Goal: Information Seeking & Learning: Learn about a topic

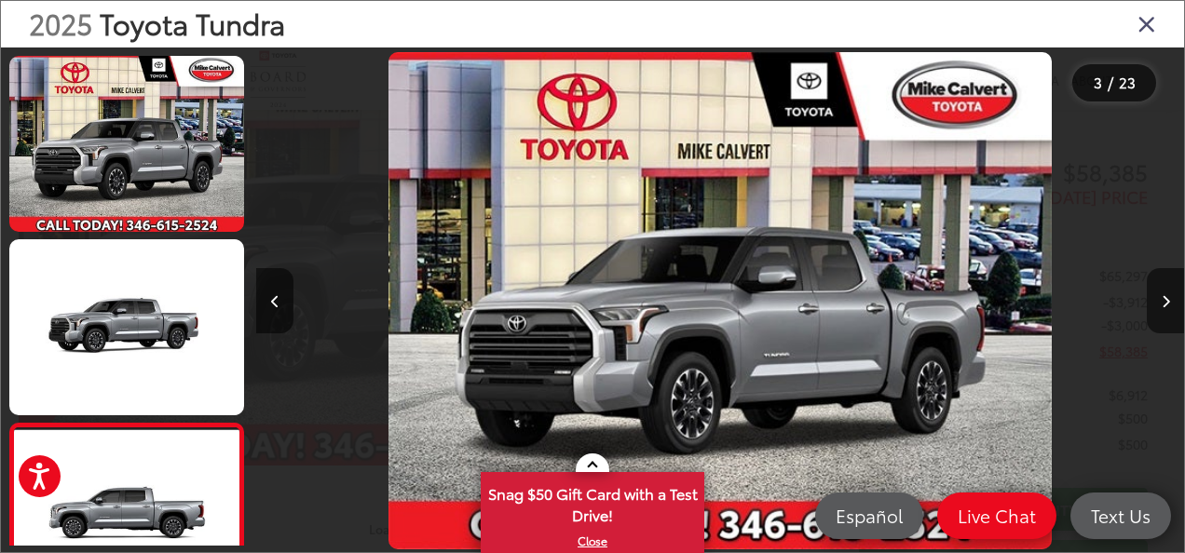
scroll to position [0, 1856]
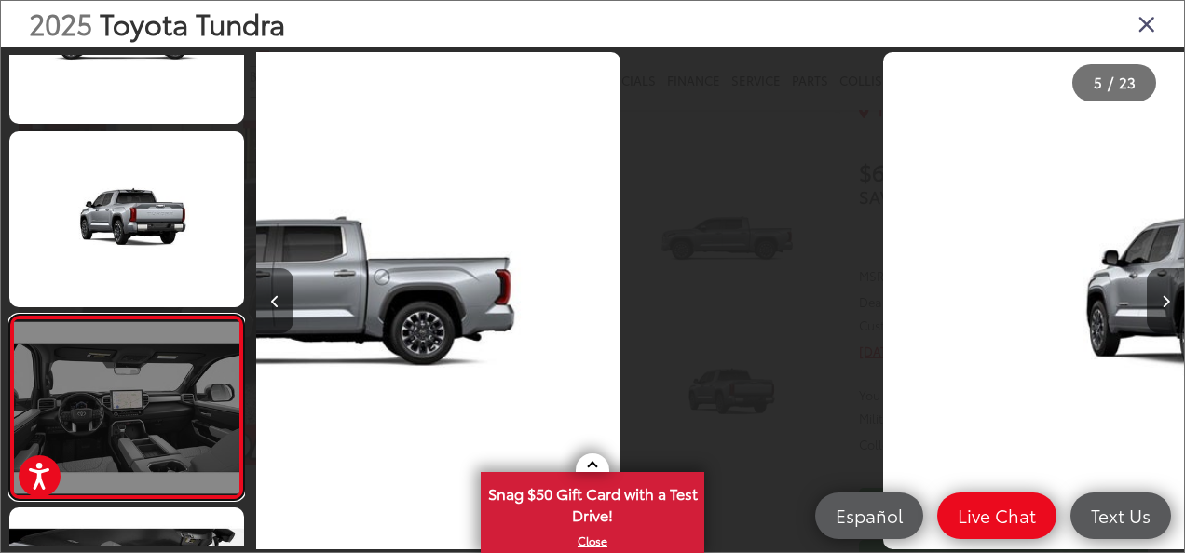
scroll to position [635, 0]
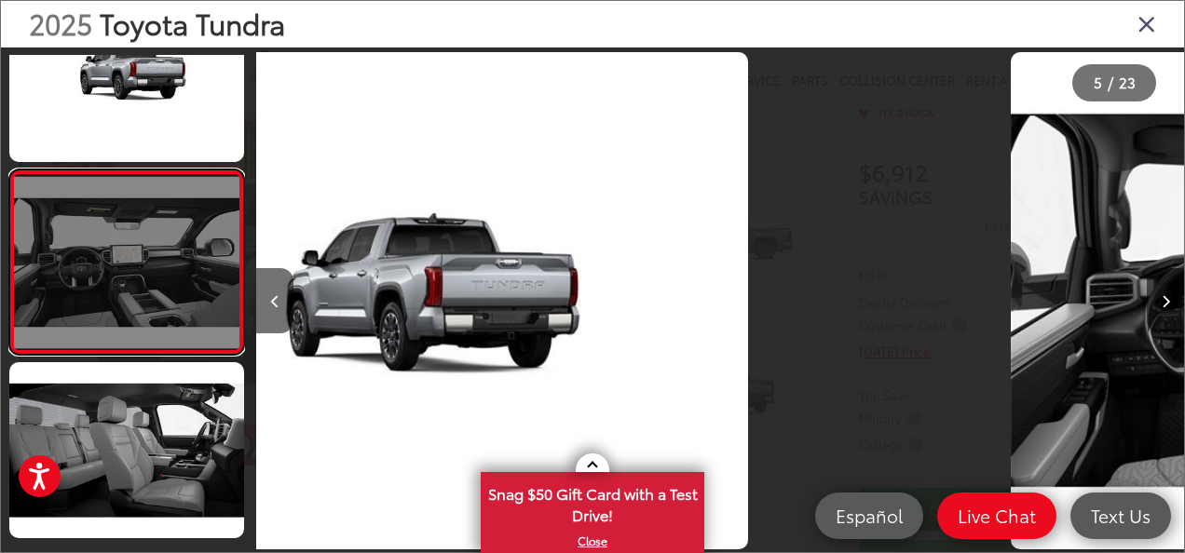
click at [13, 326] on link at bounding box center [126, 262] width 235 height 185
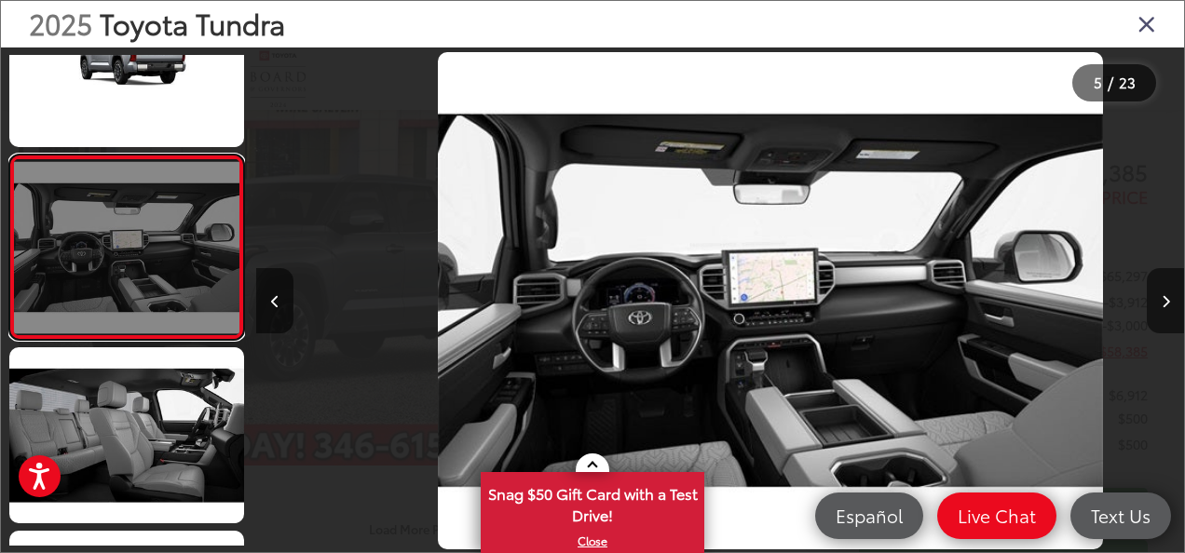
scroll to position [0, 3713]
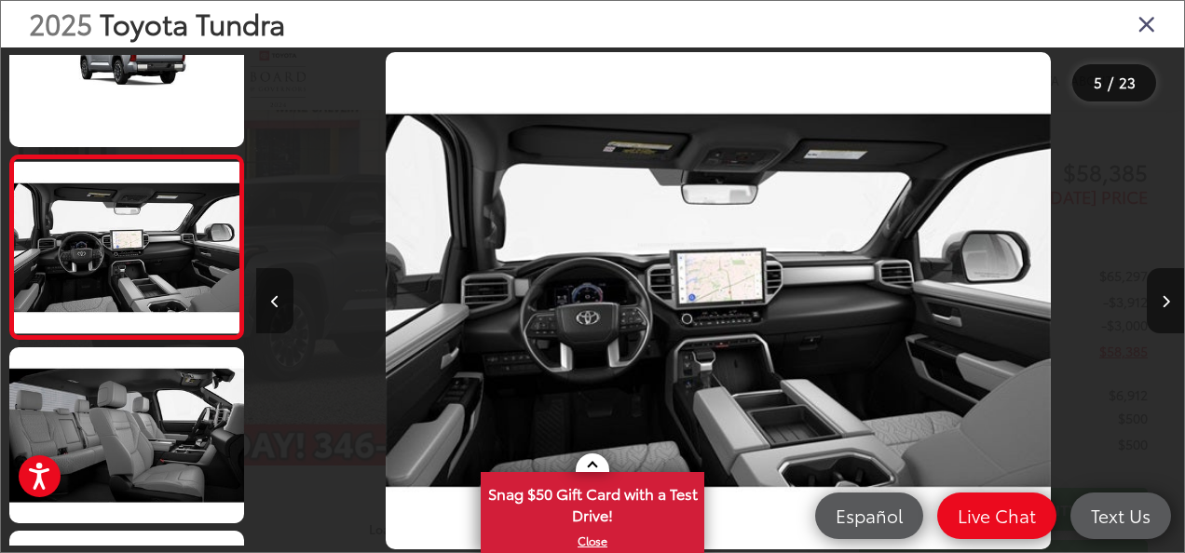
click at [280, 303] on button "Previous image" at bounding box center [274, 300] width 37 height 65
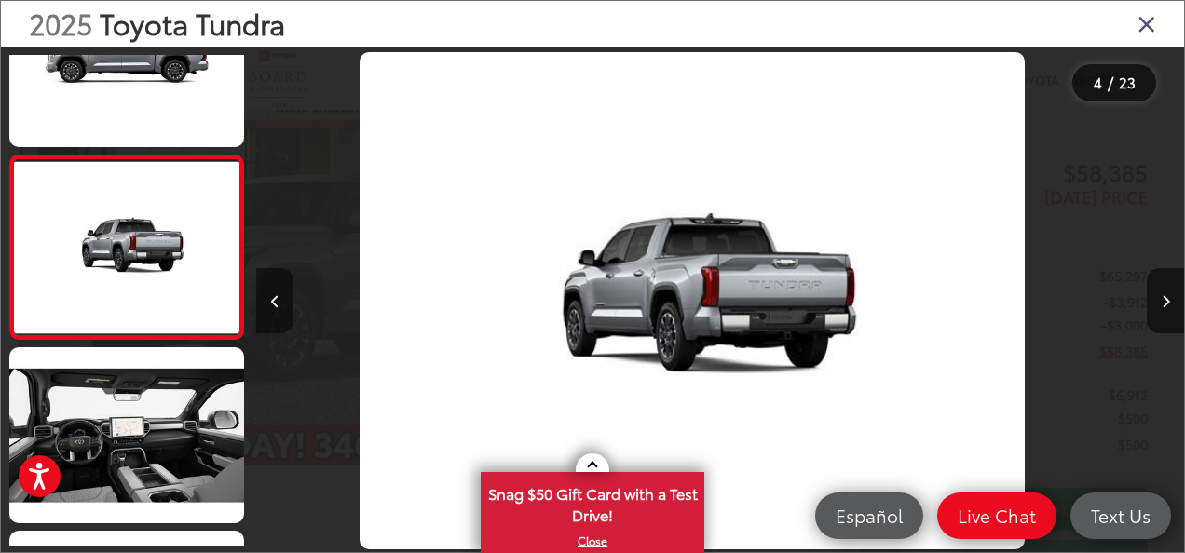
scroll to position [0, 2784]
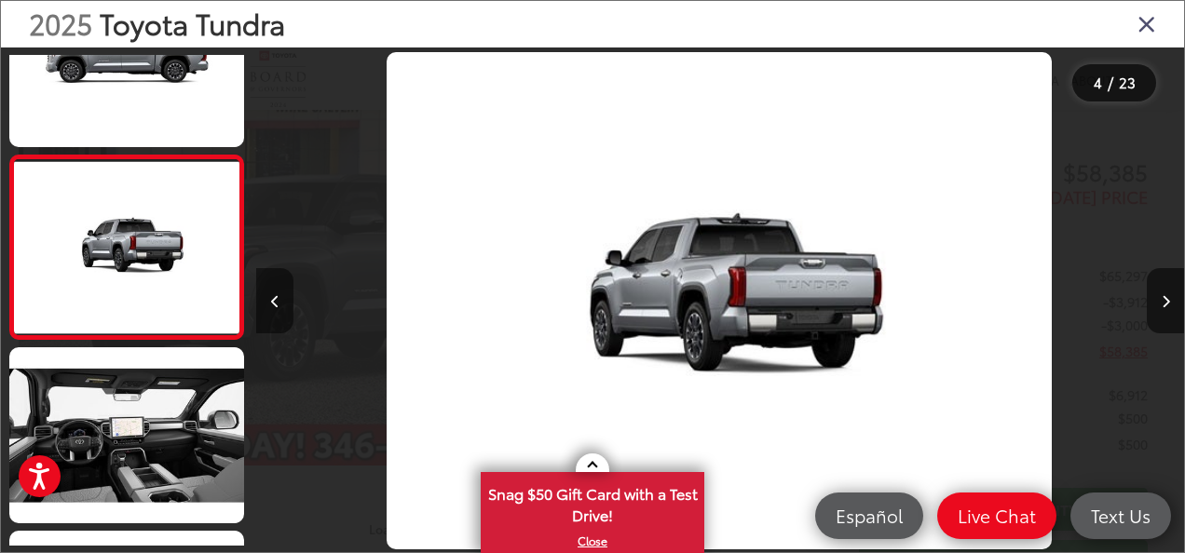
click at [280, 303] on button "Previous image" at bounding box center [274, 300] width 37 height 65
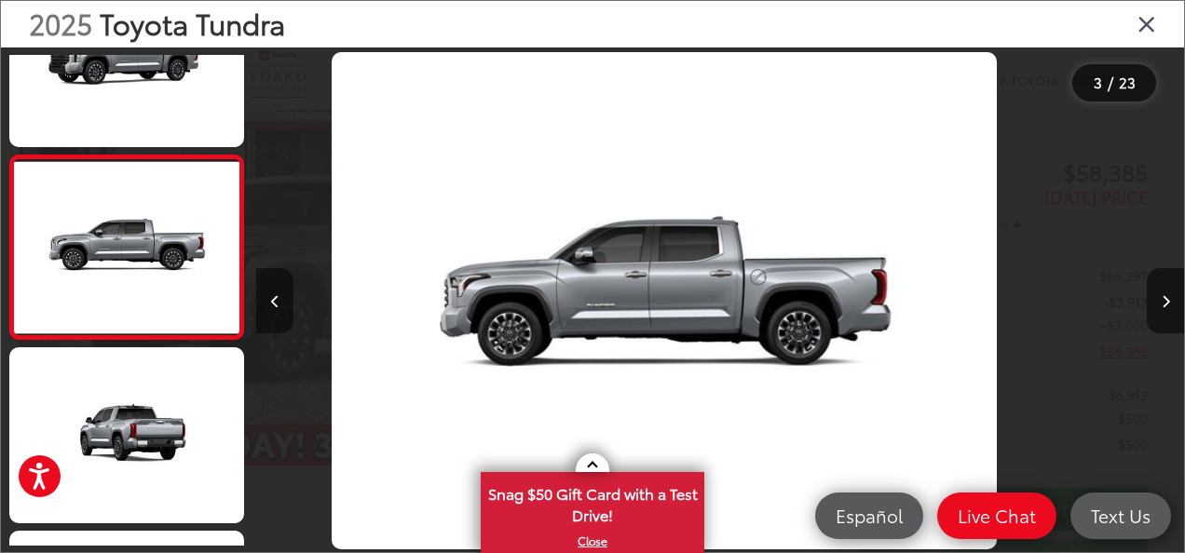
scroll to position [0, 1856]
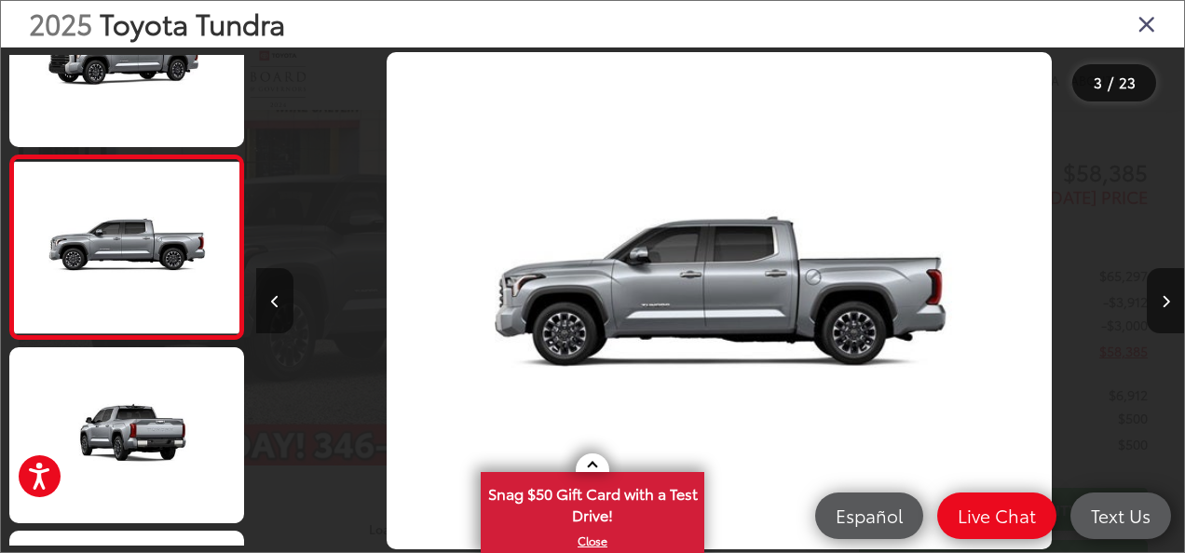
click at [280, 303] on button "Previous image" at bounding box center [274, 300] width 37 height 65
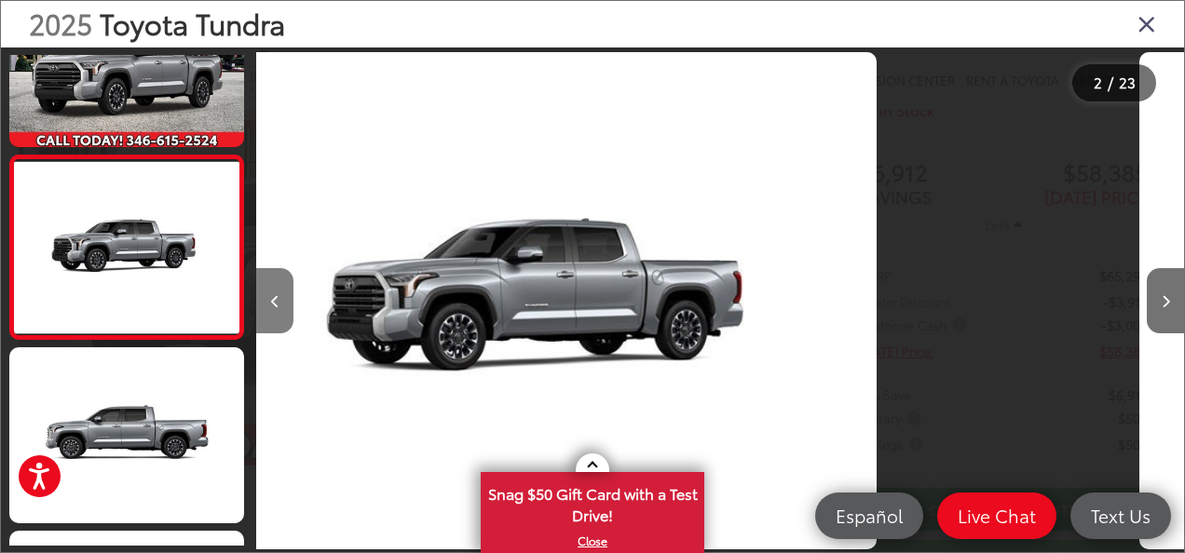
scroll to position [0, 928]
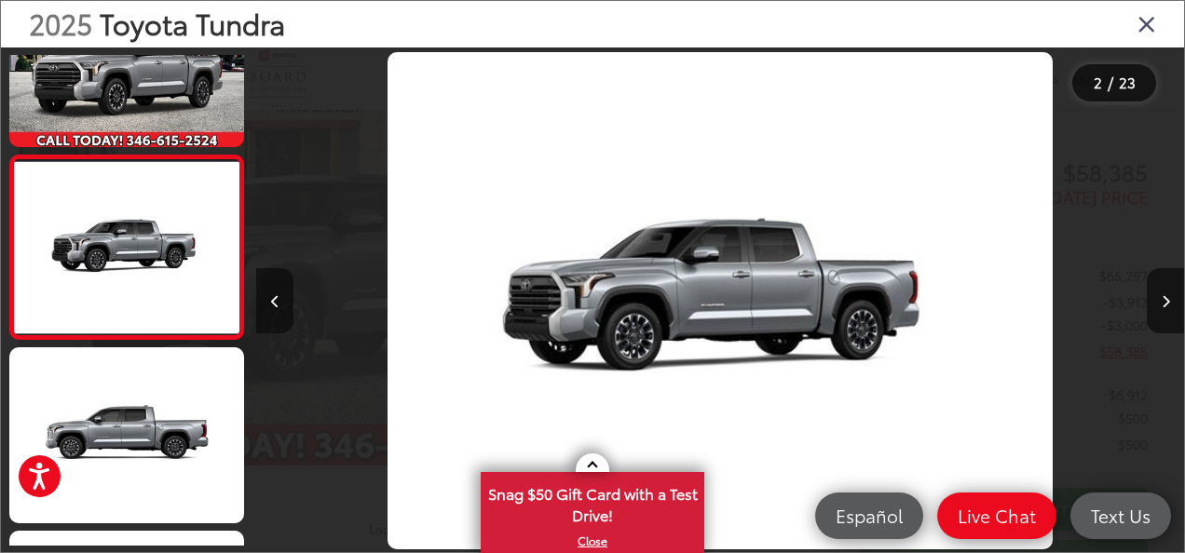
click at [280, 303] on button "Previous image" at bounding box center [274, 300] width 37 height 65
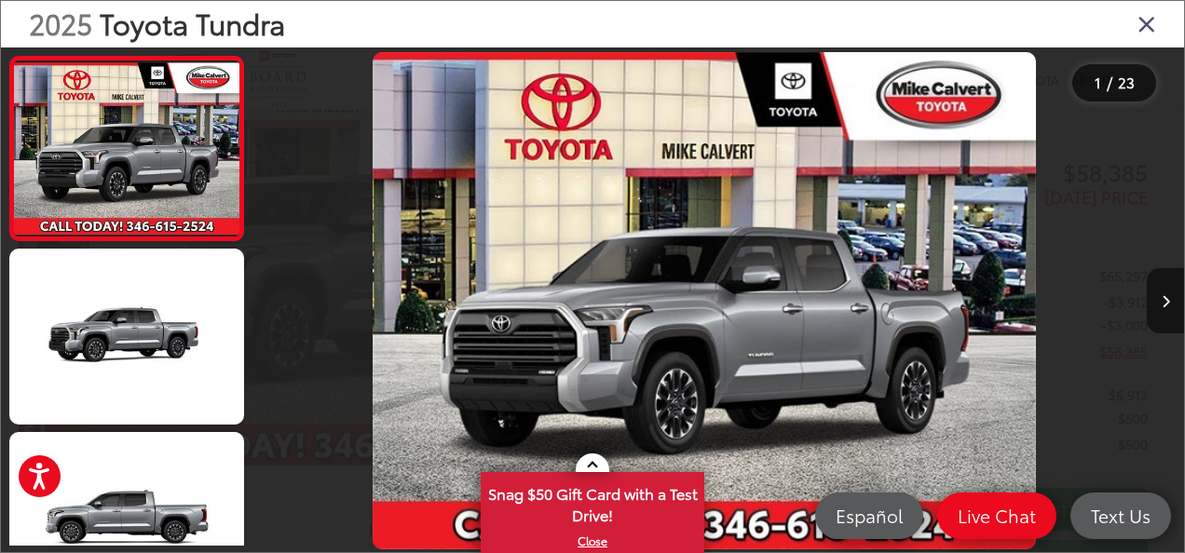
scroll to position [0, 0]
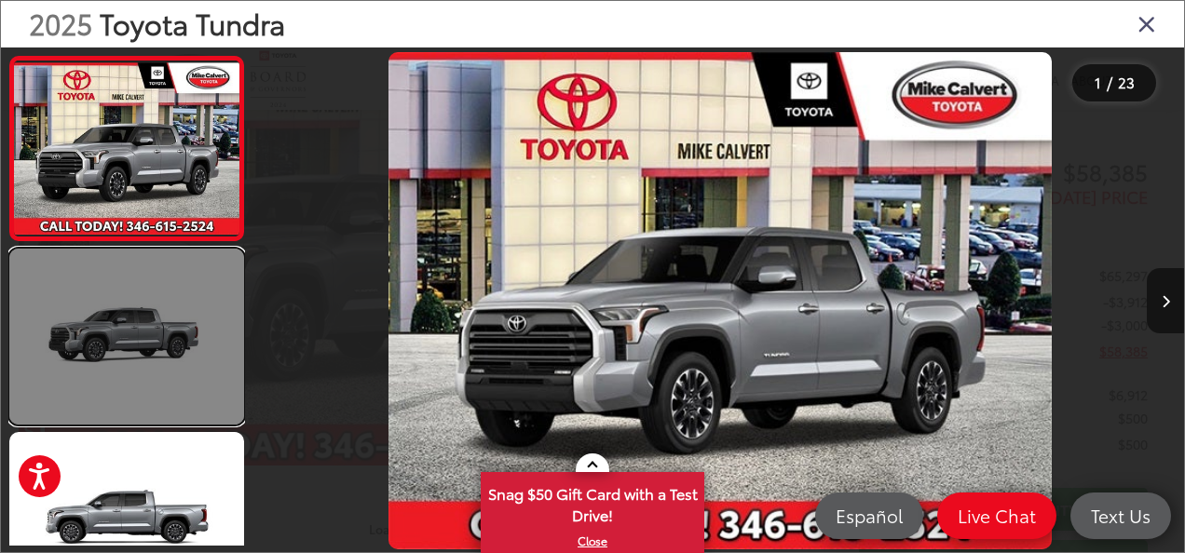
click at [130, 313] on link at bounding box center [126, 337] width 235 height 176
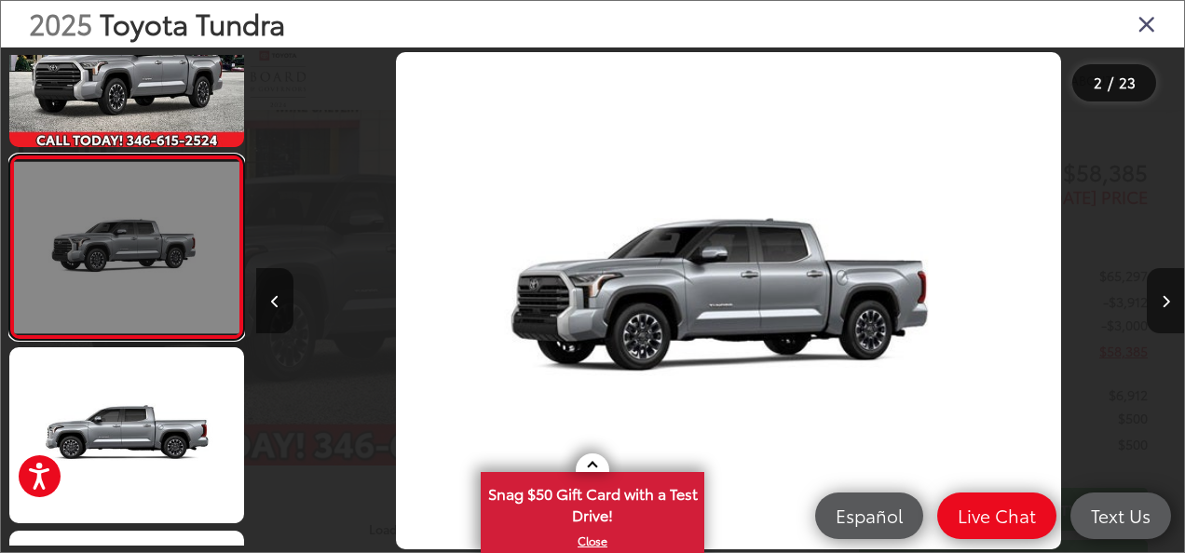
scroll to position [0, 928]
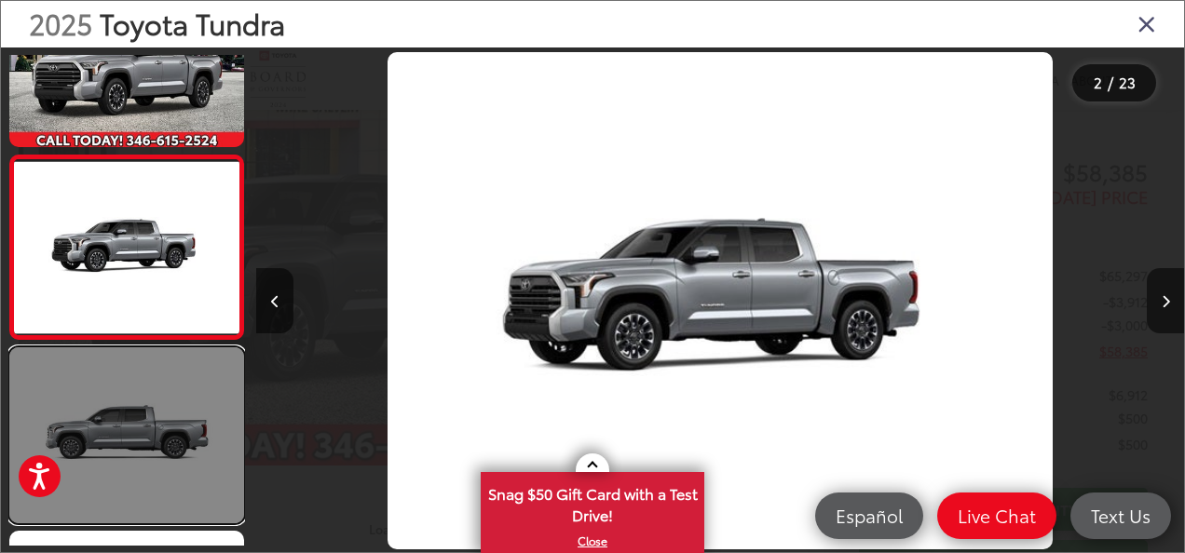
click at [134, 382] on link at bounding box center [126, 435] width 235 height 176
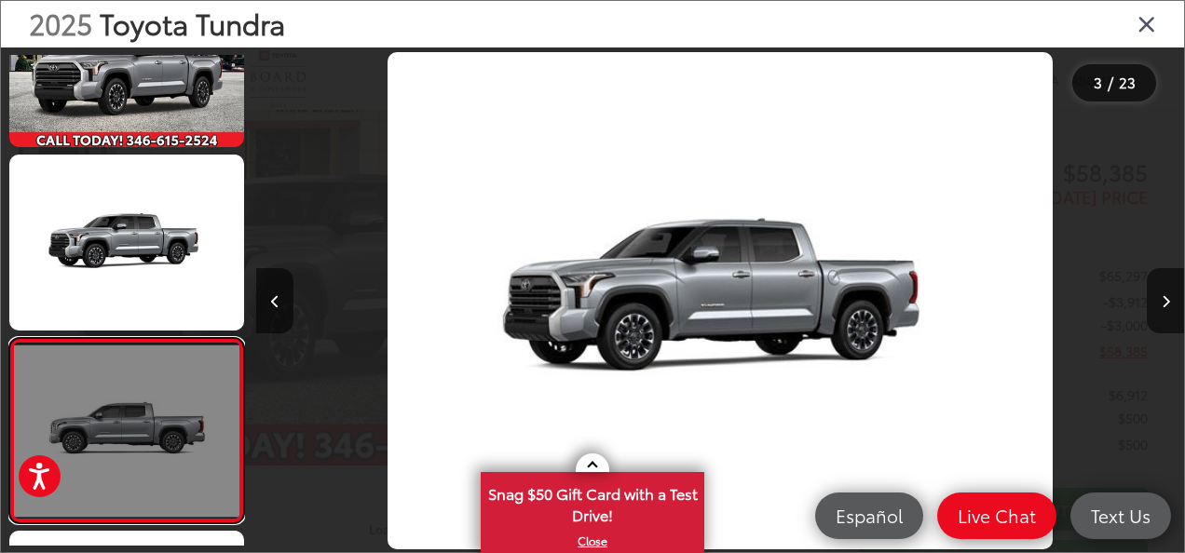
scroll to position [0, 0]
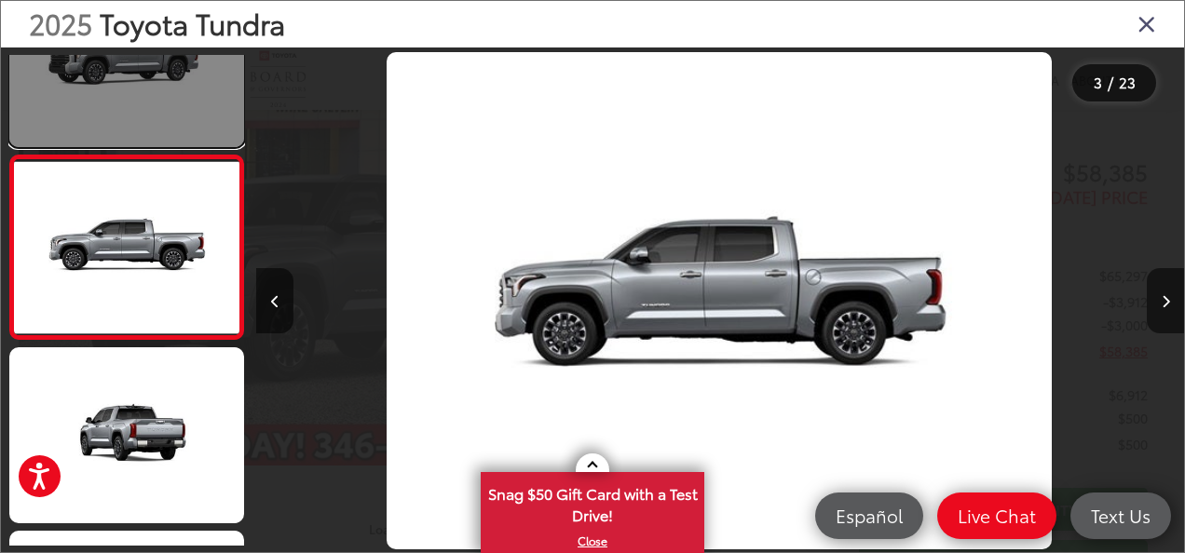
click at [150, 103] on link at bounding box center [126, 59] width 235 height 176
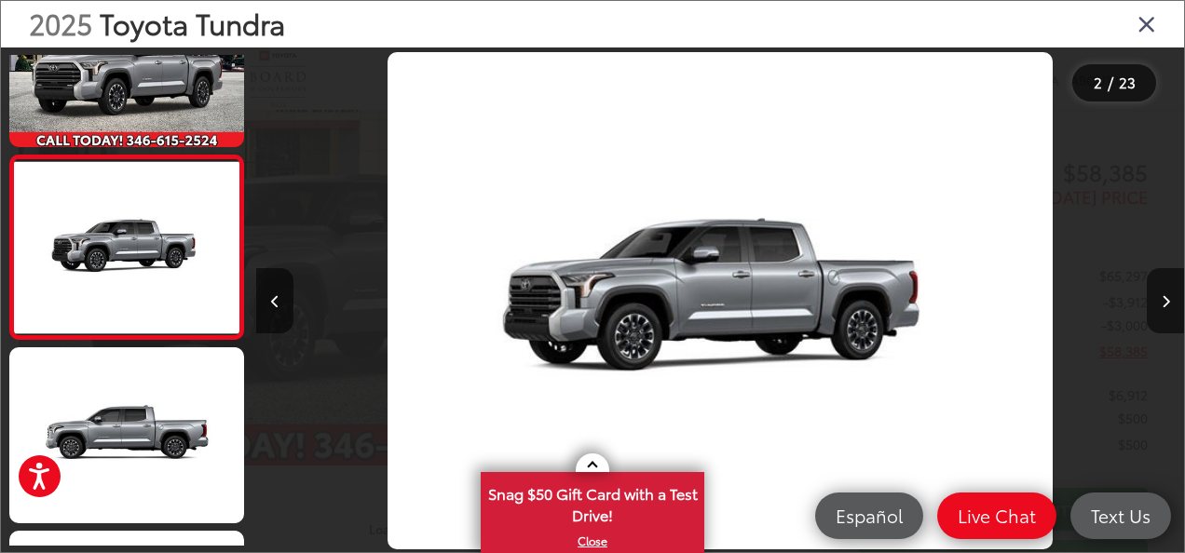
click at [1145, 21] on icon "Close gallery" at bounding box center [1146, 23] width 19 height 24
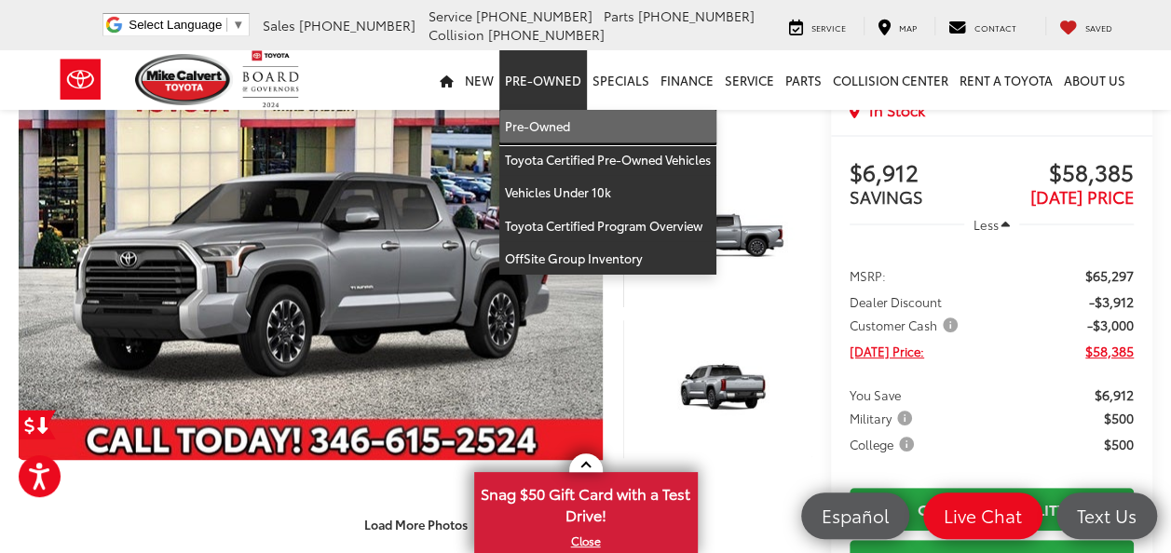
click at [532, 125] on link "Pre-Owned" at bounding box center [607, 127] width 217 height 34
